Goal: Information Seeking & Learning: Learn about a topic

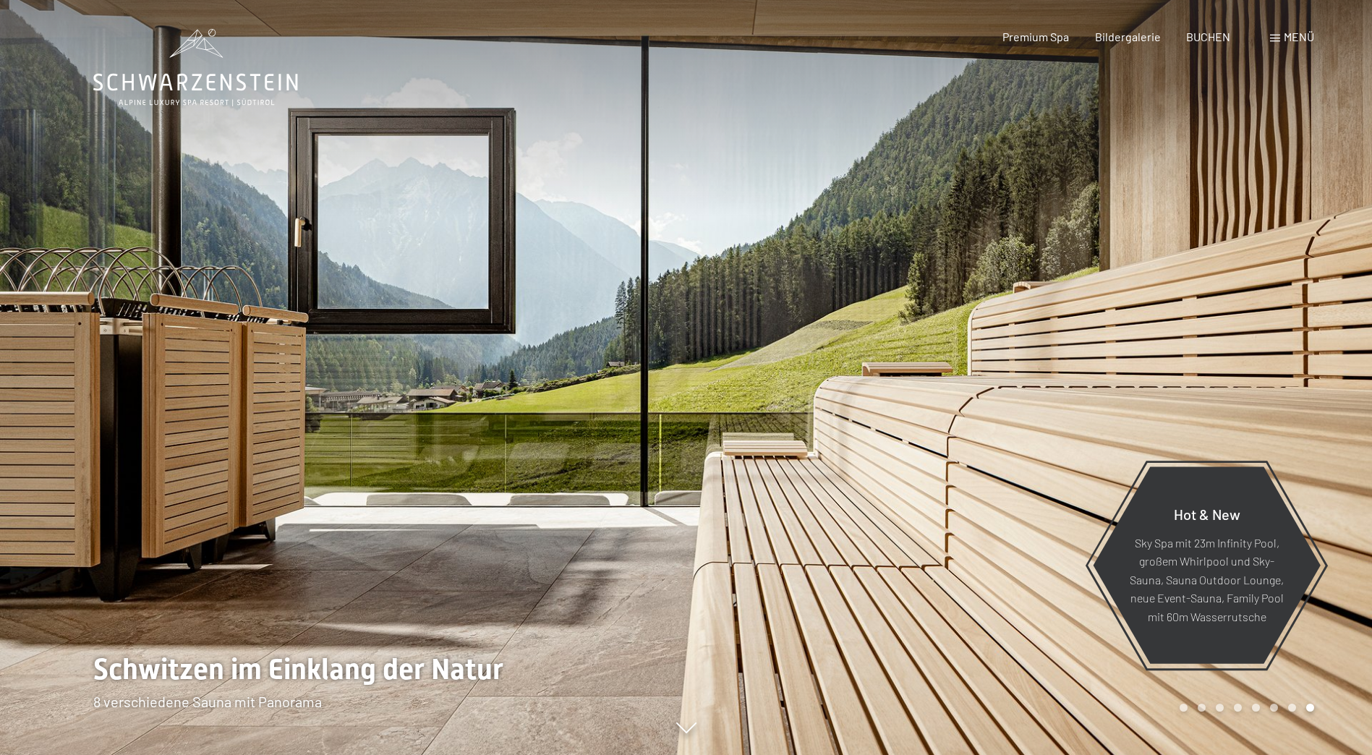
click at [1280, 34] on div "Menü" at bounding box center [1292, 37] width 44 height 16
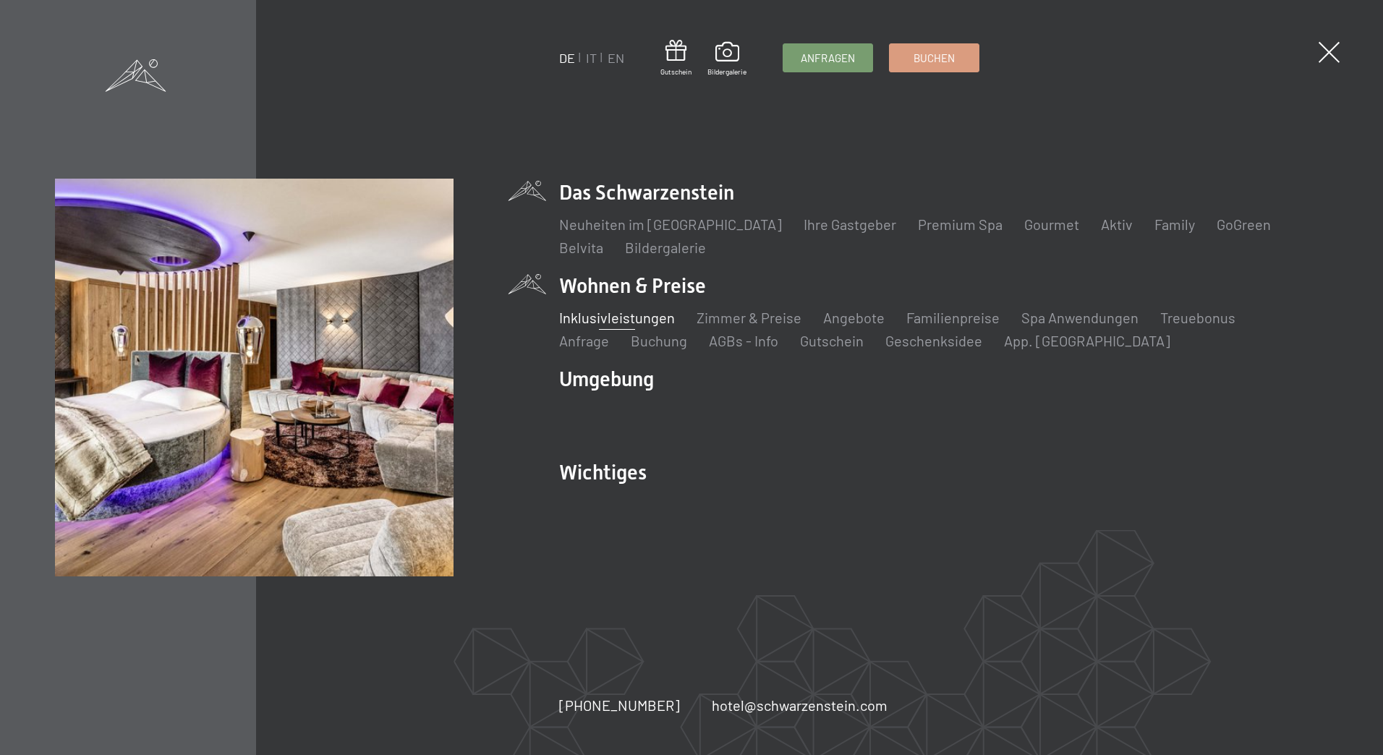
click at [628, 321] on link "Inklusivleistungen" at bounding box center [617, 317] width 116 height 17
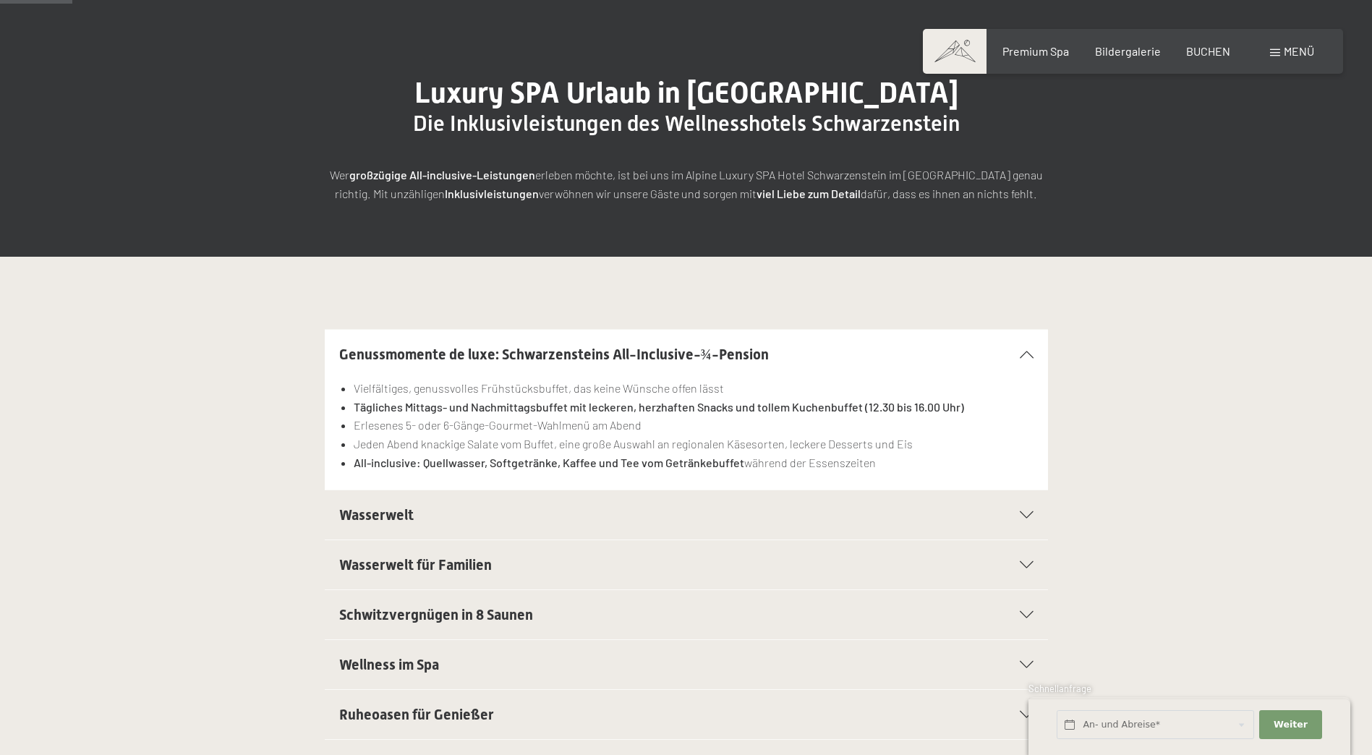
scroll to position [145, 0]
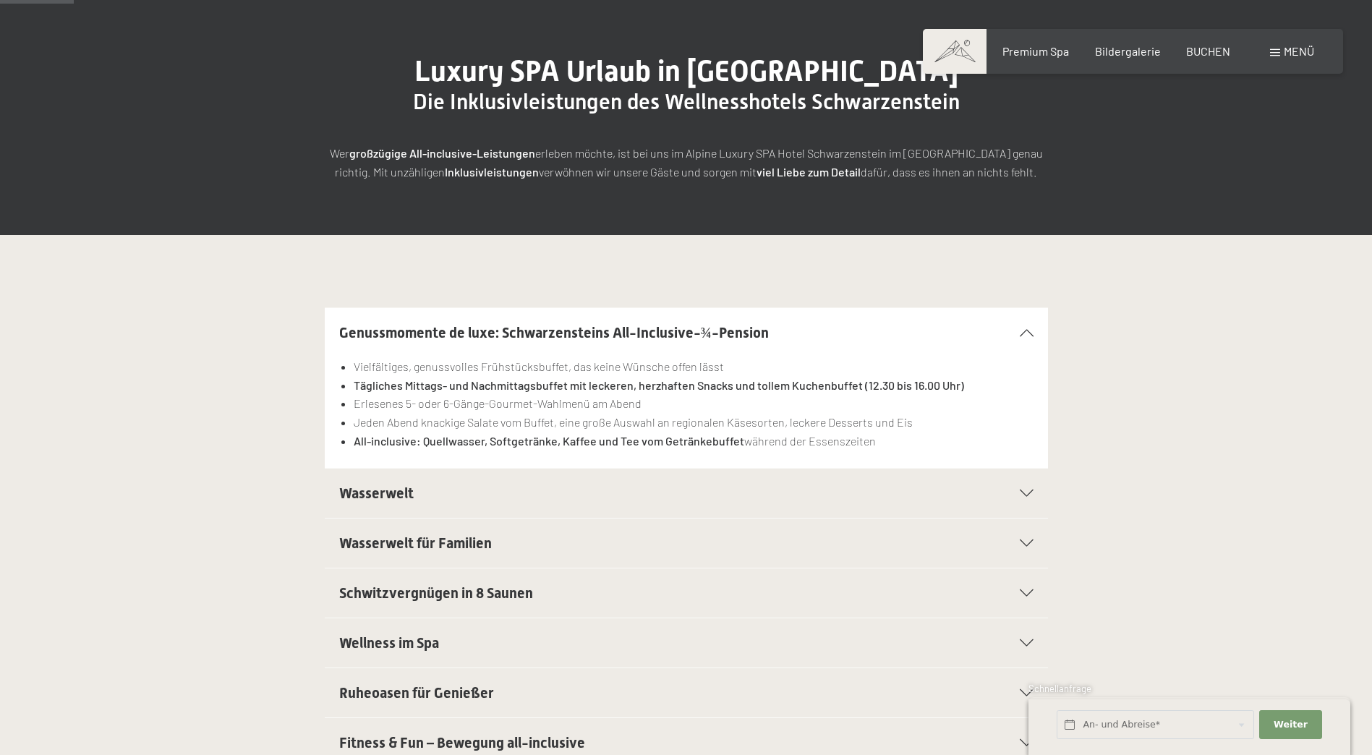
click at [1026, 501] on div "Wasserwelt" at bounding box center [686, 493] width 694 height 49
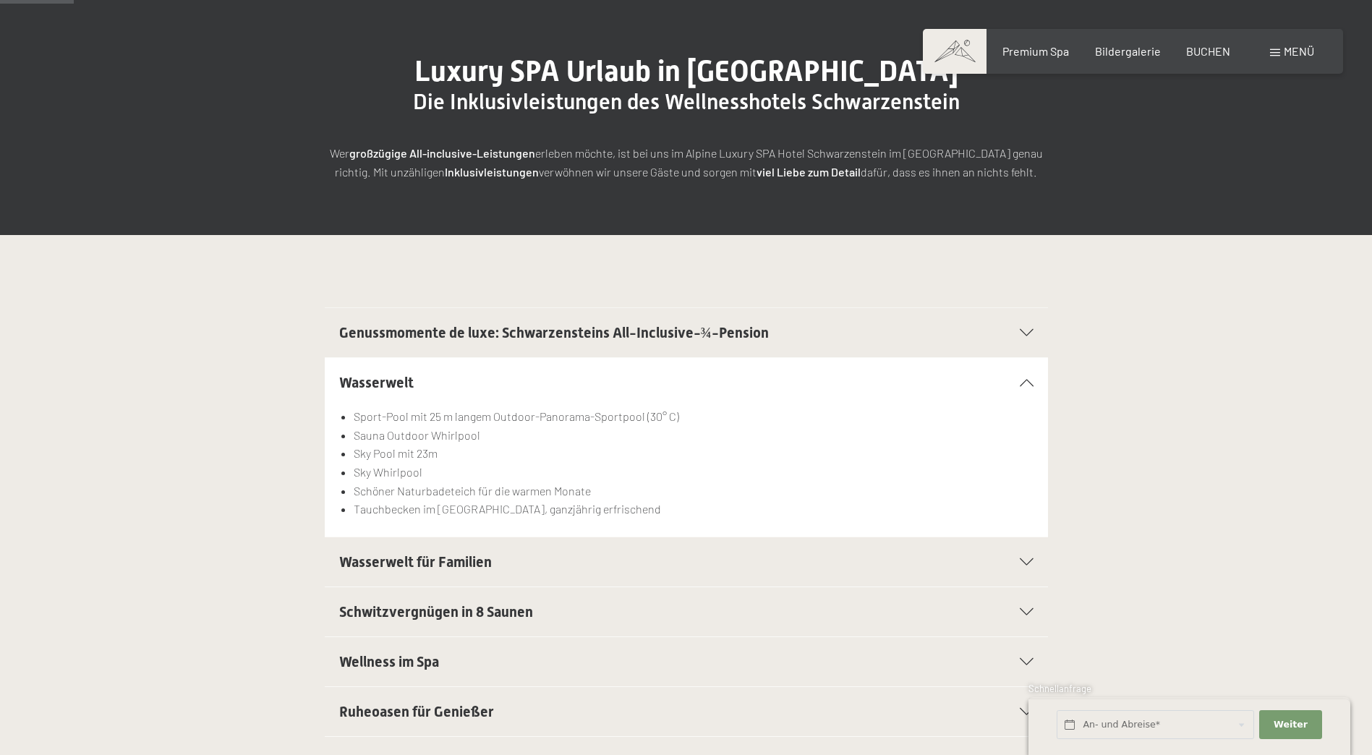
click at [1023, 381] on icon at bounding box center [1027, 382] width 14 height 7
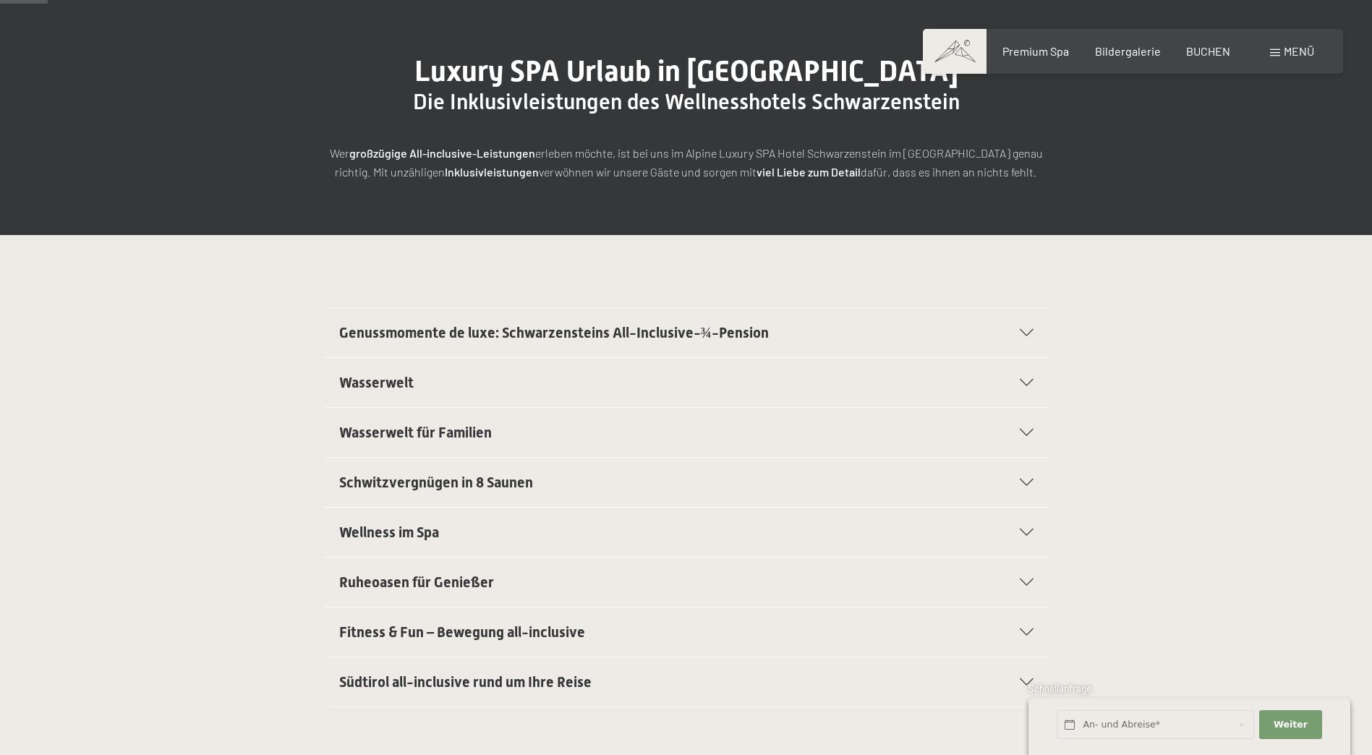
scroll to position [0, 0]
